Goal: Check status: Check status

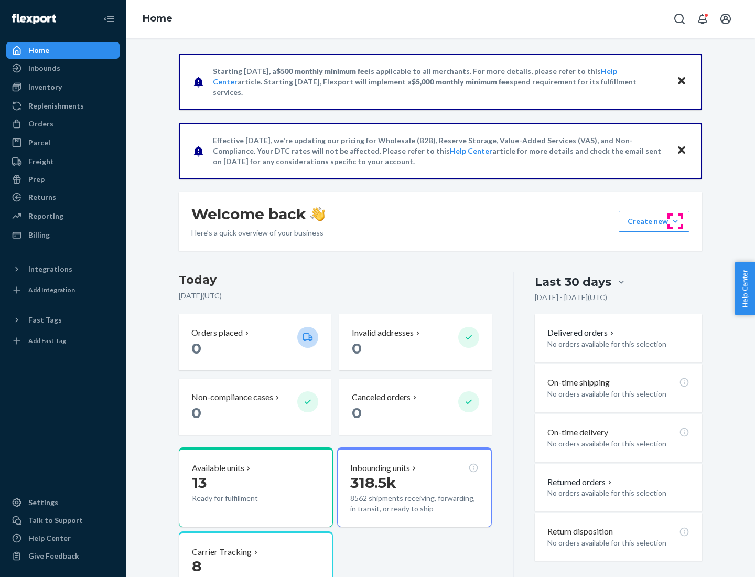
click at [675, 221] on button "Create new Create new inbound Create new order Create new product" at bounding box center [653, 221] width 71 height 21
click at [44, 68] on div "Inbounds" at bounding box center [44, 68] width 32 height 10
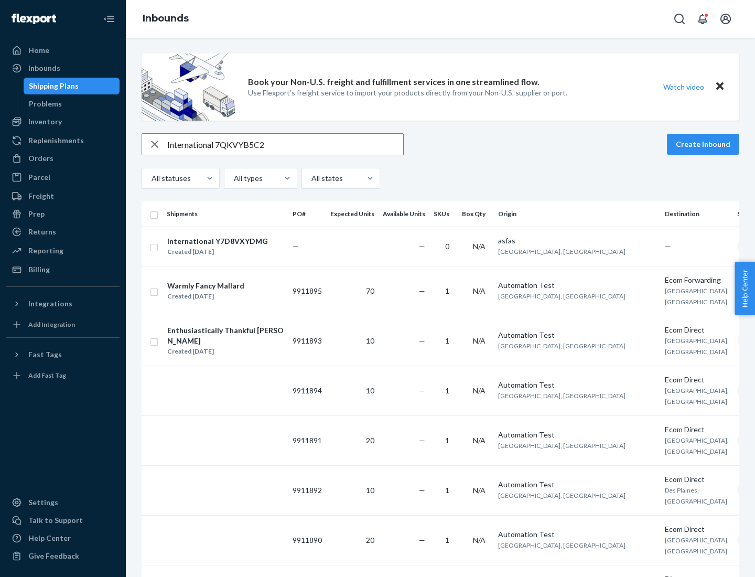
type input "International 7QKVYB5C29"
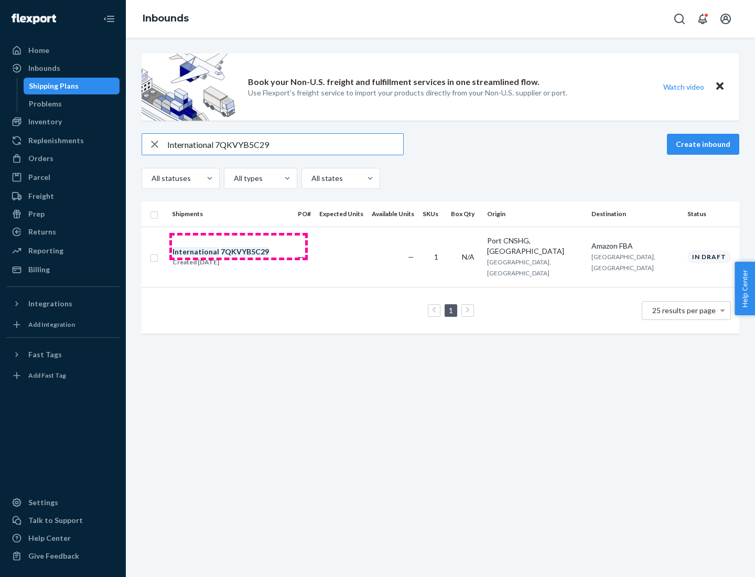
click at [238, 257] on div "Created [DATE]" at bounding box center [220, 262] width 96 height 10
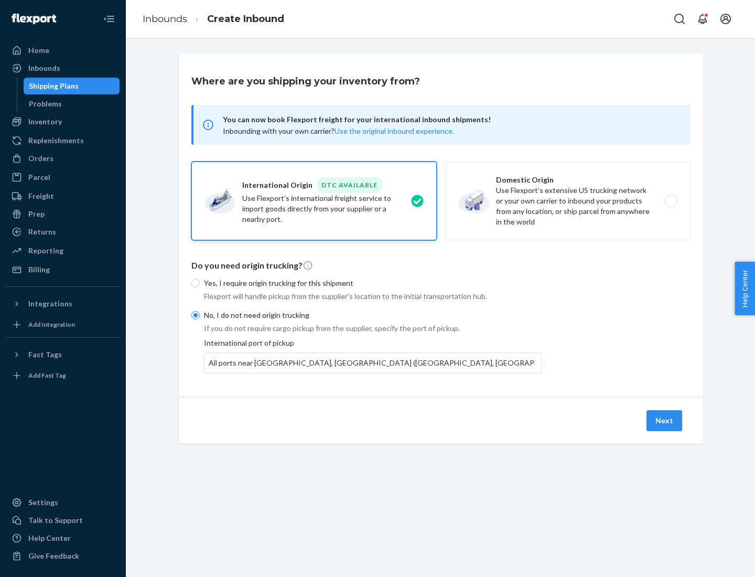
click at [665, 420] on button "Next" at bounding box center [664, 420] width 36 height 21
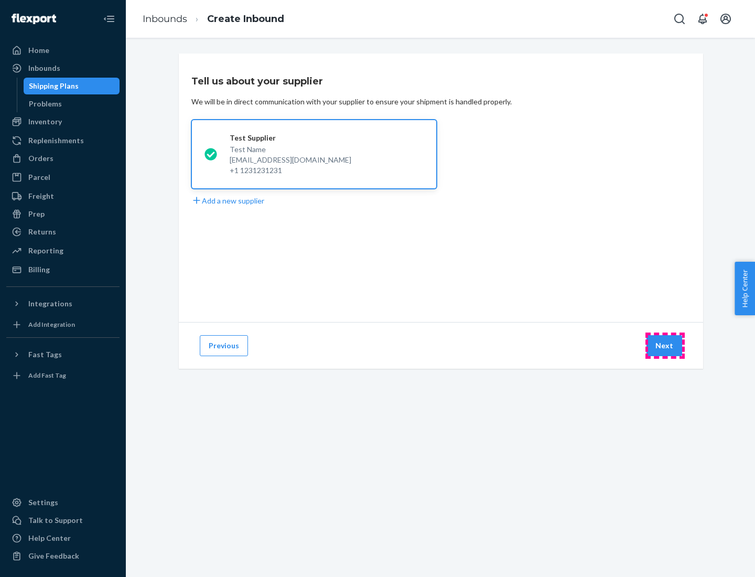
click at [665, 345] on button "Next" at bounding box center [664, 345] width 36 height 21
